Goal: Find specific page/section: Find specific page/section

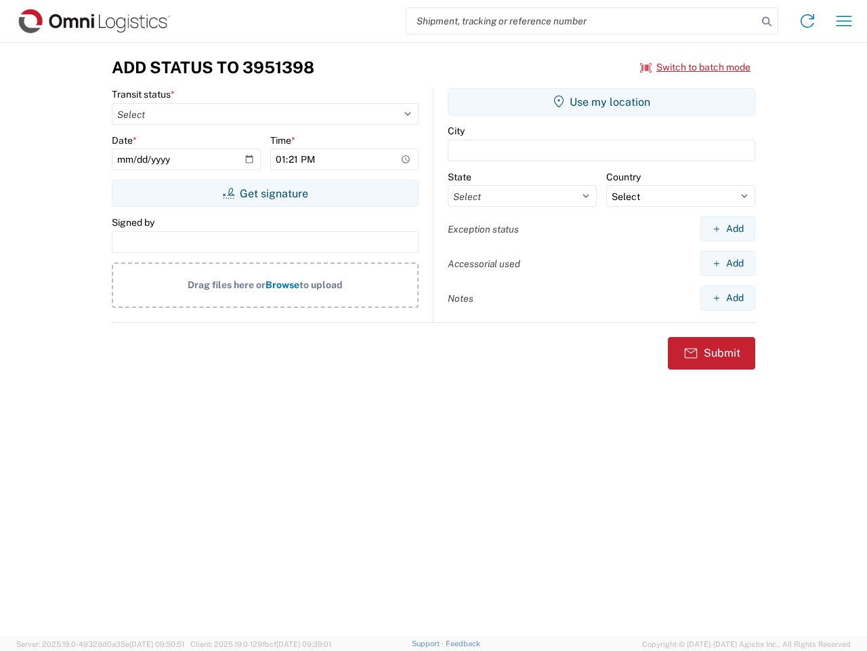
click at [582, 21] on input "search" at bounding box center [582, 21] width 351 height 26
click at [767, 22] on icon at bounding box center [767, 21] width 19 height 19
click at [808, 21] on icon at bounding box center [808, 21] width 22 height 22
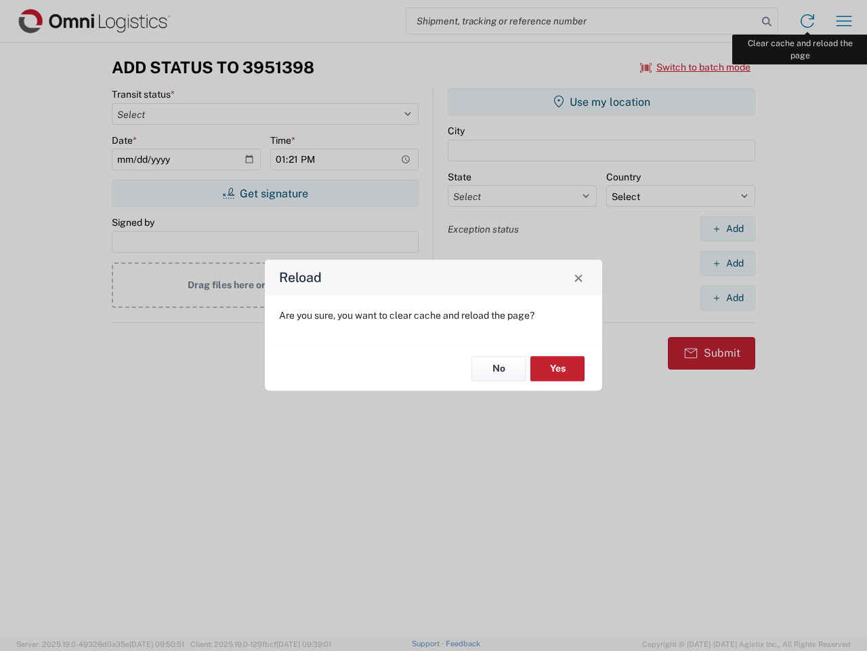
click at [844, 21] on div "Reload Are you sure, you want to clear cache and reload the page? No Yes" at bounding box center [433, 325] width 867 height 651
click at [696, 67] on div "Reload Are you sure, you want to clear cache and reload the page? No Yes" at bounding box center [433, 325] width 867 height 651
click at [265, 193] on div "Reload Are you sure, you want to clear cache and reload the page? No Yes" at bounding box center [433, 325] width 867 height 651
click at [602, 102] on div "Reload Are you sure, you want to clear cache and reload the page? No Yes" at bounding box center [433, 325] width 867 height 651
click at [728, 228] on div "Reload Are you sure, you want to clear cache and reload the page? No Yes" at bounding box center [433, 325] width 867 height 651
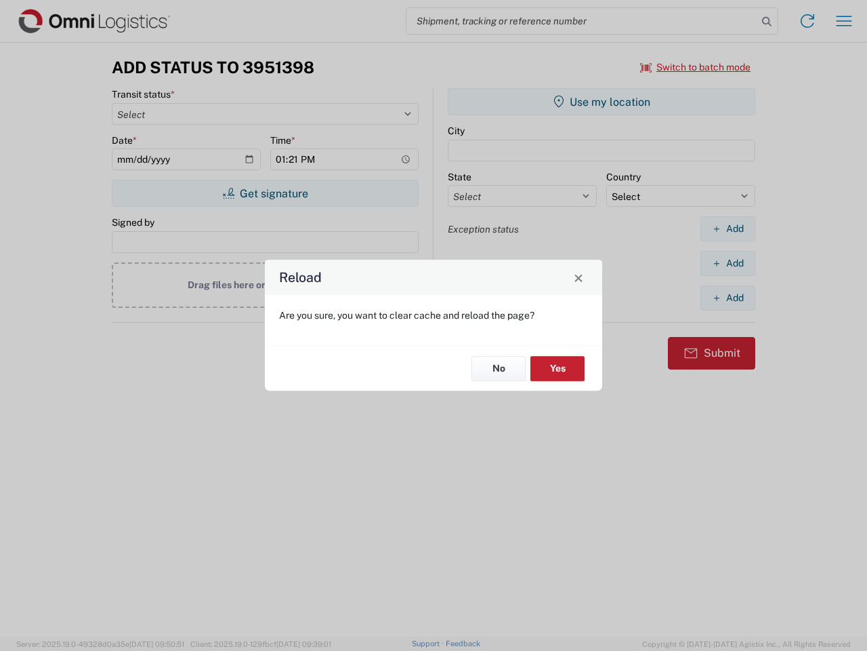
click at [728, 263] on div "Reload Are you sure, you want to clear cache and reload the page? No Yes" at bounding box center [433, 325] width 867 height 651
click at [728, 298] on div "Reload Are you sure, you want to clear cache and reload the page? No Yes" at bounding box center [433, 325] width 867 height 651
